Goal: Information Seeking & Learning: Learn about a topic

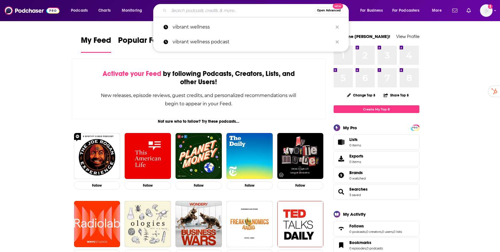
click at [196, 6] on input "Search podcasts, credits, & more..." at bounding box center [241, 10] width 145 height 9
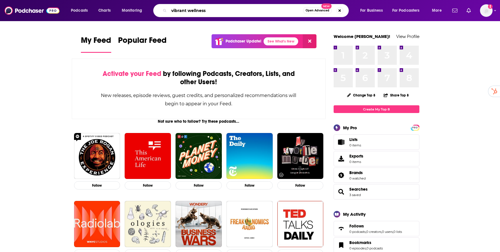
type input "vibrant wellness"
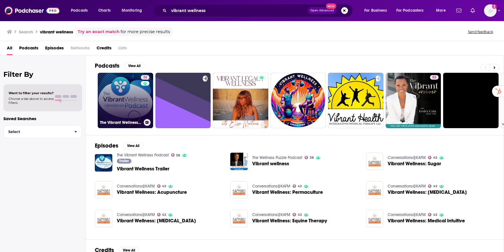
click at [121, 102] on link "38 The Vibrant Wellness Podcast" at bounding box center [125, 100] width 55 height 55
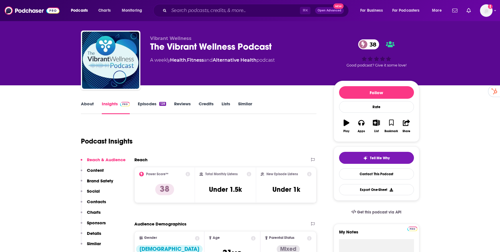
scroll to position [39, 0]
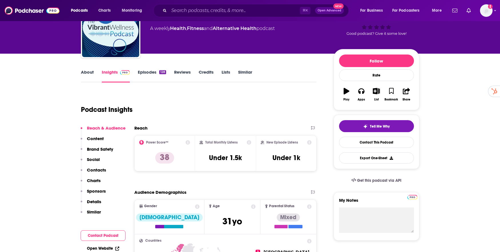
click at [115, 72] on link "Insights" at bounding box center [116, 75] width 28 height 13
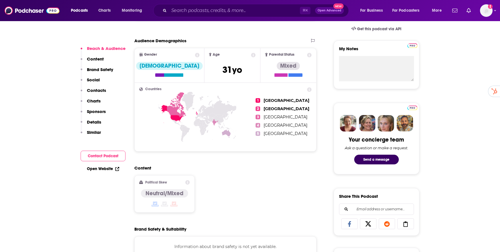
scroll to position [124, 0]
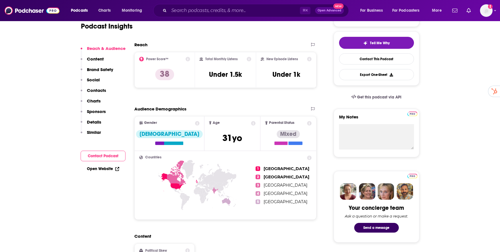
click at [98, 61] on p "Content" at bounding box center [95, 58] width 17 height 5
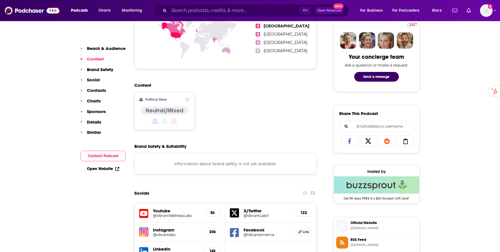
scroll to position [277, 0]
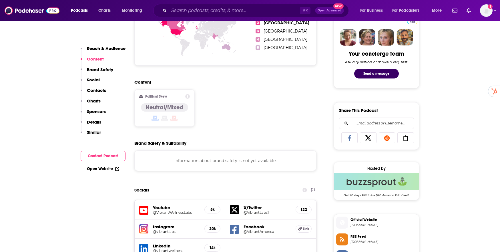
click at [98, 69] on p "Brand Safety" at bounding box center [100, 69] width 26 height 5
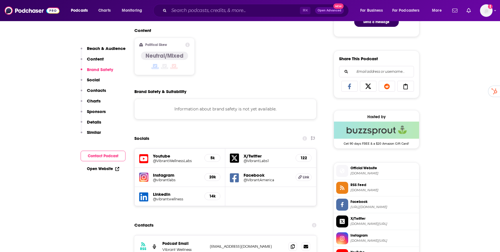
scroll to position [338, 0]
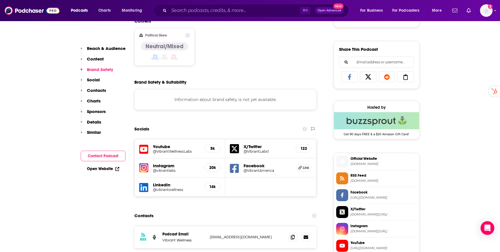
click at [98, 80] on p "Social" at bounding box center [93, 79] width 13 height 5
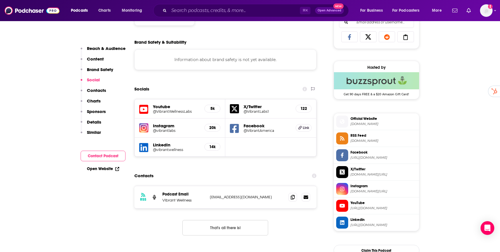
scroll to position [383, 0]
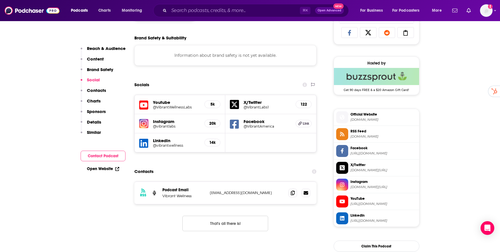
click at [99, 93] on p "Contacts" at bounding box center [96, 90] width 19 height 5
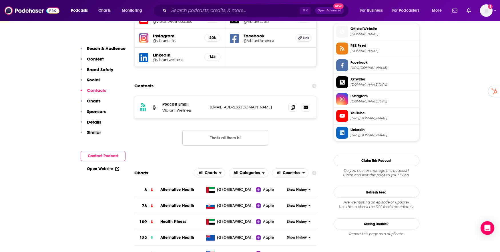
scroll to position [469, 0]
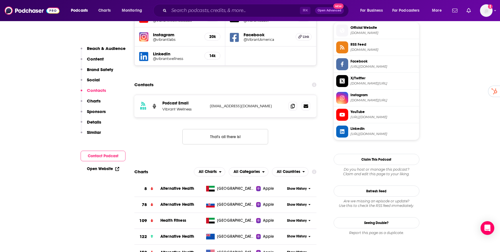
click at [96, 101] on p "Charts" at bounding box center [94, 100] width 14 height 5
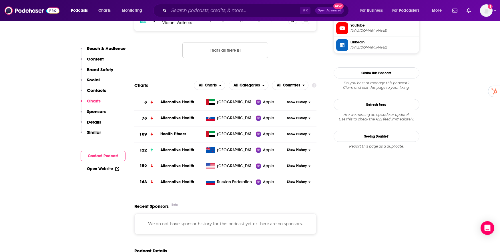
scroll to position [557, 0]
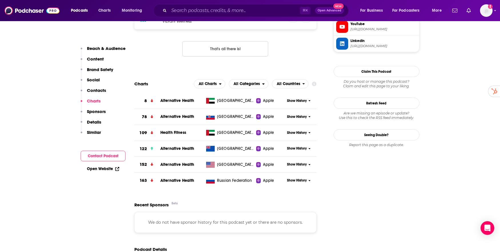
click at [105, 111] on p "Sponsors" at bounding box center [96, 111] width 19 height 5
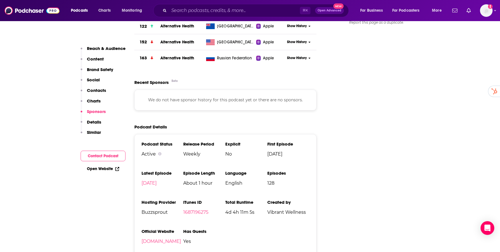
scroll to position [681, 0]
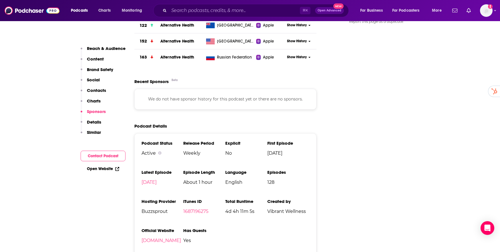
click at [99, 122] on p "Details" at bounding box center [94, 121] width 14 height 5
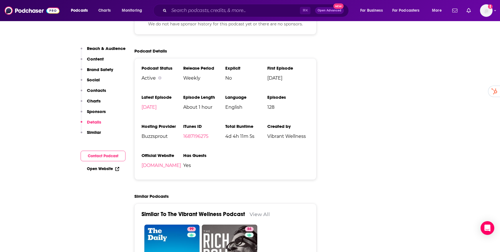
scroll to position [759, 0]
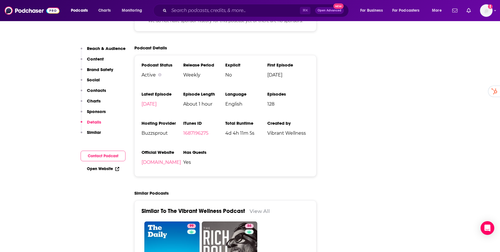
click at [93, 135] on p "Similar" at bounding box center [94, 132] width 14 height 5
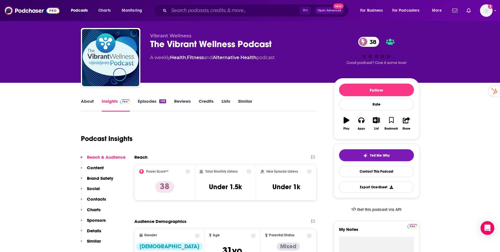
scroll to position [9, 0]
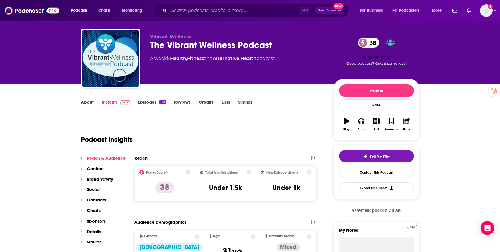
click at [147, 100] on link "Episodes 128" at bounding box center [152, 105] width 28 height 13
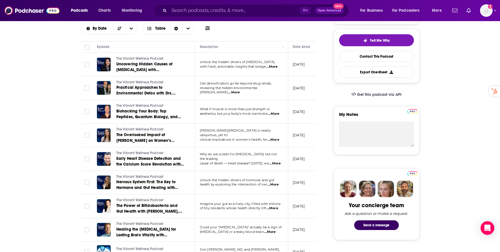
scroll to position [124, 0]
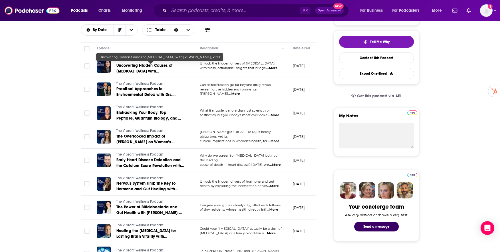
click at [125, 69] on span "Uncovering Hidden Causes of [MEDICAL_DATA] with [PERSON_NAME], RDN" at bounding box center [144, 71] width 56 height 16
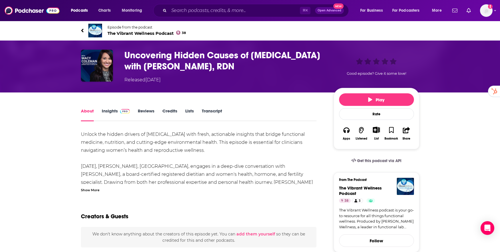
click at [108, 109] on link "Insights" at bounding box center [116, 114] width 28 height 13
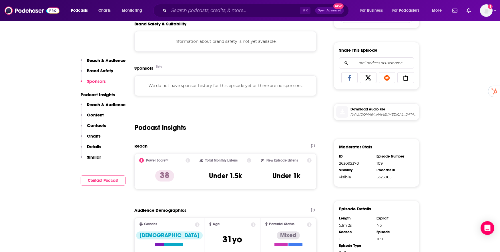
scroll to position [281, 0]
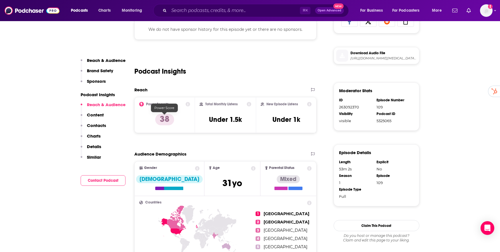
click at [166, 111] on div "Power Score™ 38" at bounding box center [164, 115] width 51 height 26
click at [165, 119] on p "38" at bounding box center [164, 119] width 19 height 11
click at [188, 105] on icon at bounding box center [187, 104] width 5 height 5
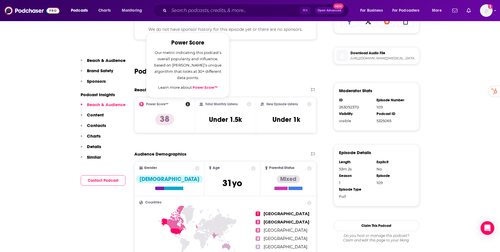
click at [204, 87] on link "Power Score™" at bounding box center [205, 87] width 25 height 5
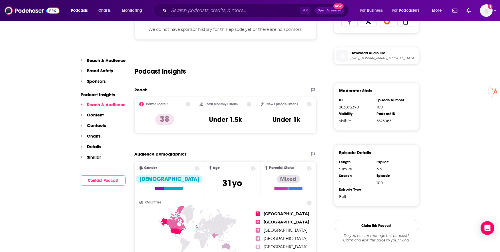
click at [265, 71] on div "Podcast Insights" at bounding box center [225, 67] width 182 height 29
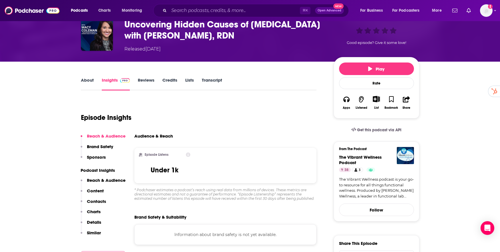
scroll to position [0, 0]
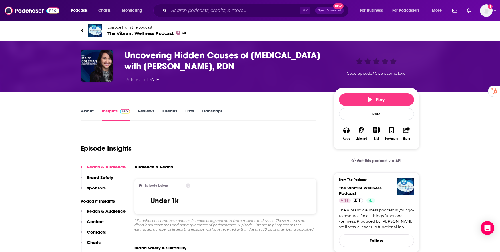
click at [81, 31] on icon at bounding box center [82, 31] width 3 height 6
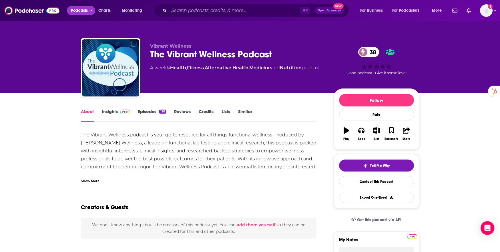
click at [81, 13] on span "Podcasts" at bounding box center [79, 11] width 17 height 8
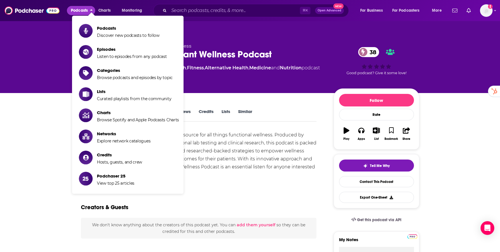
click at [81, 13] on span "Podcasts" at bounding box center [79, 11] width 17 height 8
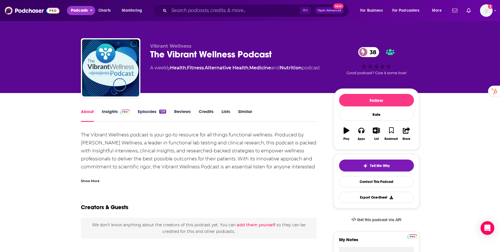
click at [77, 12] on span "Podcasts" at bounding box center [79, 11] width 17 height 8
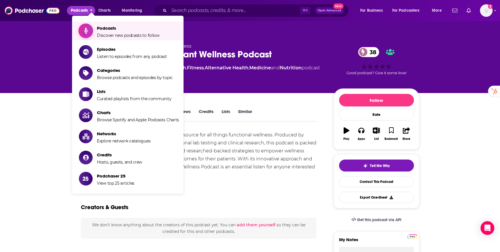
click at [104, 26] on span "Podcasts" at bounding box center [128, 27] width 63 height 5
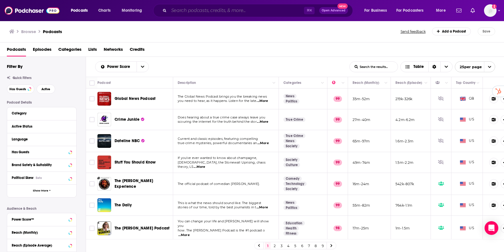
click at [201, 9] on input "Search podcasts, credits, & more..." at bounding box center [236, 10] width 135 height 9
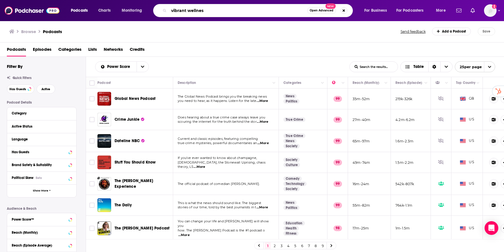
type input "vibrant wellness"
click at [214, 13] on input "vibrant wellness" at bounding box center [238, 10] width 138 height 9
click at [213, 12] on input "vibrant wellness" at bounding box center [238, 10] width 138 height 9
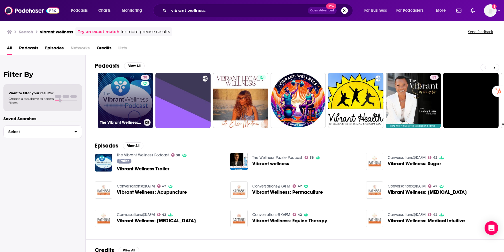
click at [120, 96] on link "38 The Vibrant Wellness Podcast" at bounding box center [125, 100] width 55 height 55
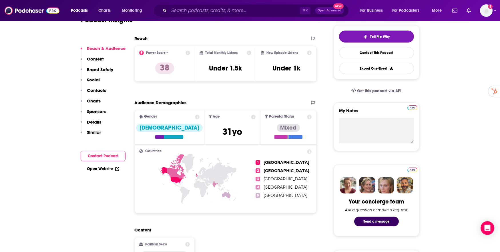
scroll to position [137, 0]
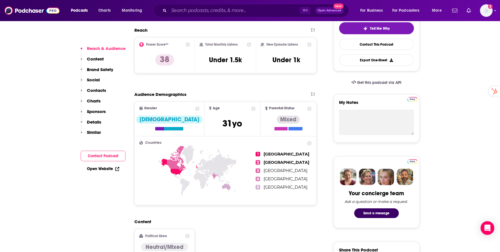
click at [187, 45] on icon at bounding box center [187, 44] width 5 height 5
click at [154, 43] on h2 "Power Score™" at bounding box center [157, 45] width 22 height 4
click at [186, 45] on icon at bounding box center [187, 44] width 5 height 5
click at [203, 28] on link "Power Score™" at bounding box center [205, 28] width 25 height 5
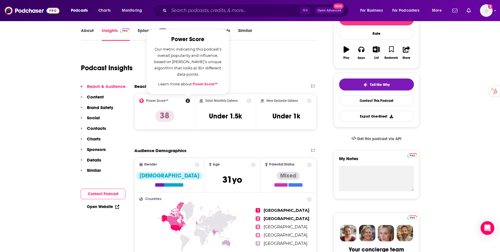
scroll to position [0, 0]
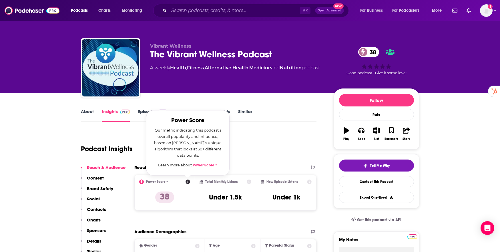
click at [271, 149] on div "Podcast Insights" at bounding box center [196, 145] width 231 height 29
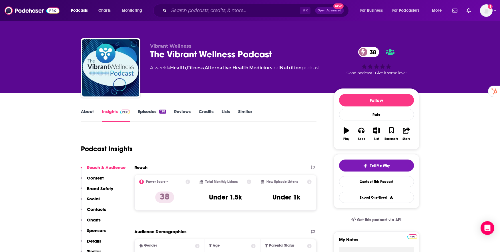
click at [147, 110] on link "Episodes 128" at bounding box center [152, 115] width 28 height 13
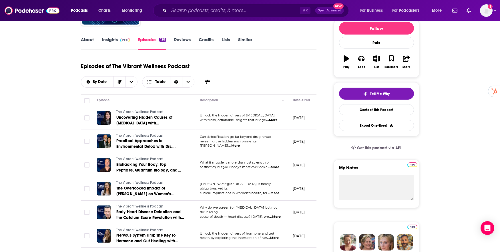
scroll to position [81, 0]
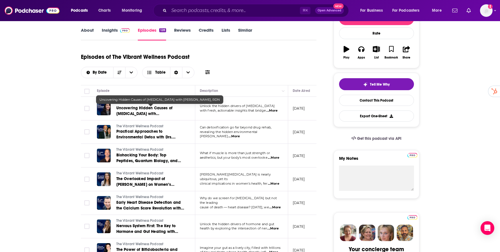
click at [137, 109] on span "Uncovering Hidden Causes of [MEDICAL_DATA] with [PERSON_NAME], RDN" at bounding box center [144, 114] width 56 height 16
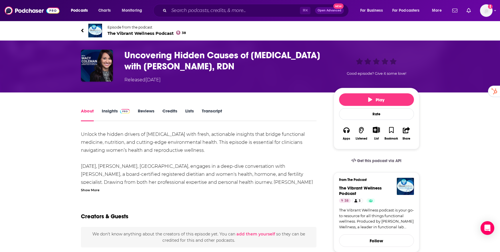
drag, startPoint x: 113, startPoint y: 109, endPoint x: 123, endPoint y: 119, distance: 14.4
click at [113, 109] on link "Insights" at bounding box center [116, 114] width 28 height 13
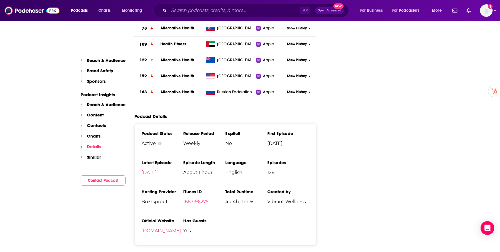
scroll to position [703, 0]
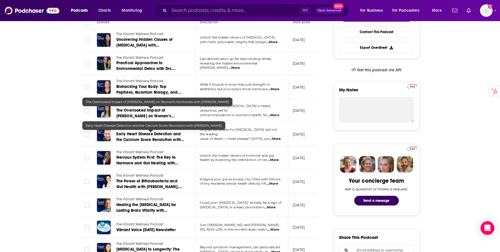
scroll to position [151, 0]
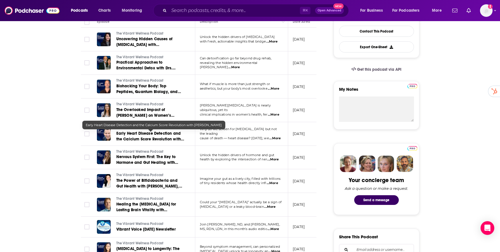
click at [140, 135] on span "Early Heart Disease Detection and the Calcium Score Revolution with [PERSON_NAM…" at bounding box center [150, 139] width 68 height 16
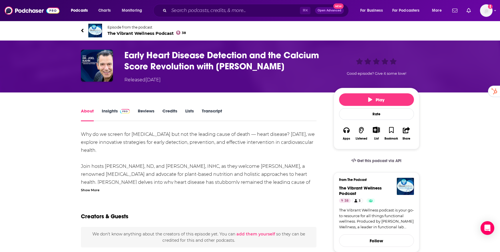
click at [108, 112] on link "Insights" at bounding box center [116, 114] width 28 height 13
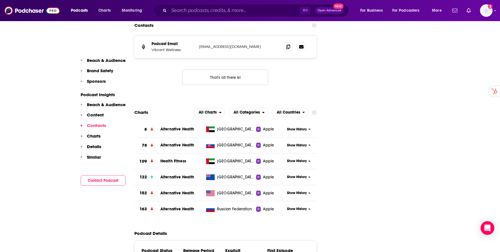
scroll to position [643, 0]
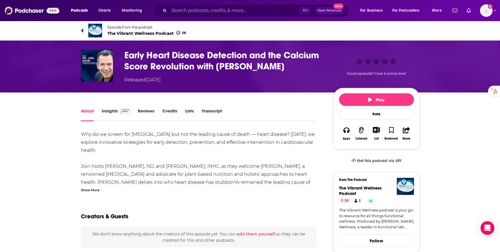
click at [114, 111] on link "Insights" at bounding box center [116, 114] width 28 height 13
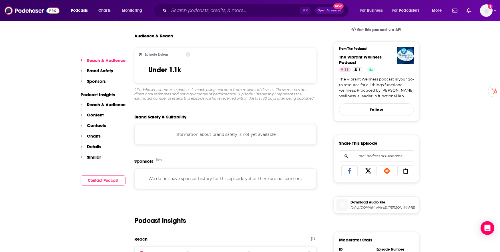
scroll to position [132, 0]
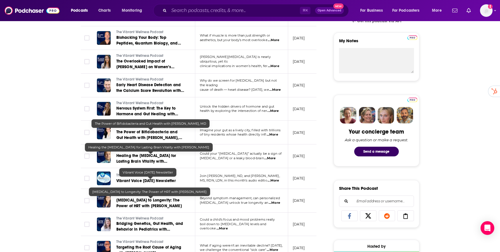
scroll to position [324, 0]
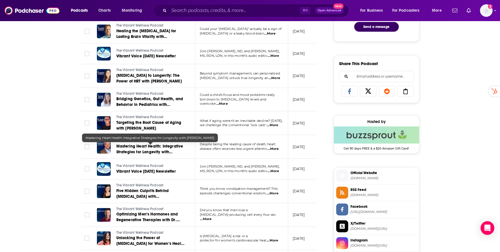
click at [163, 148] on span "Mastering Heart Health: Integrative Strategies for Longevity with [PERSON_NAME]" at bounding box center [149, 152] width 67 height 16
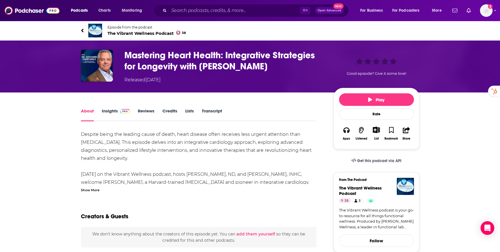
click at [106, 111] on link "Insights" at bounding box center [116, 114] width 28 height 13
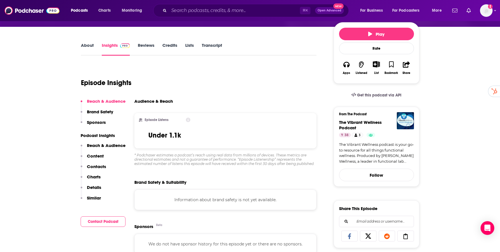
scroll to position [30, 0]
